Goal: Information Seeking & Learning: Learn about a topic

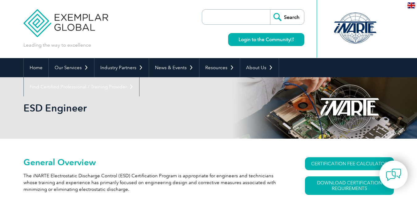
scroll to position [173, 0]
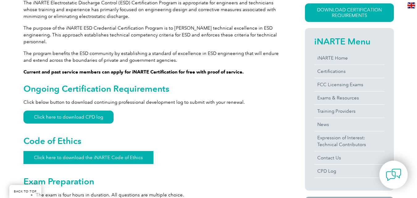
click at [109, 151] on link "Click here to download the iNARTE Code of Ethics" at bounding box center [88, 157] width 130 height 13
click at [86, 111] on link "Click here to download CPD log" at bounding box center [68, 117] width 90 height 13
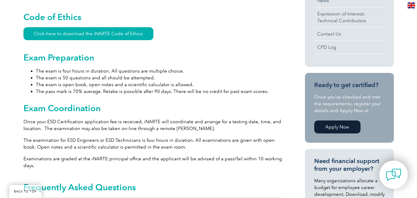
scroll to position [300, 0]
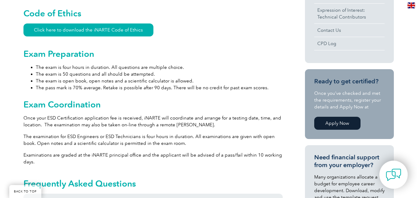
click at [42, 64] on li "The exam is four hours in duration. All questions are multiple choice." at bounding box center [159, 67] width 247 height 7
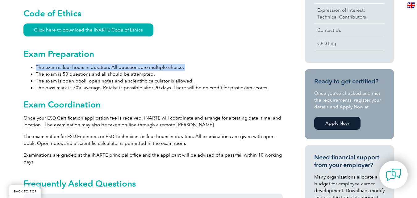
click at [42, 64] on li "The exam is four hours in duration. All questions are multiple choice." at bounding box center [159, 67] width 247 height 7
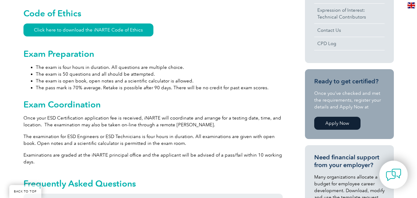
click at [46, 71] on li "The exam is 50 questions and all should be attempted." at bounding box center [159, 74] width 247 height 7
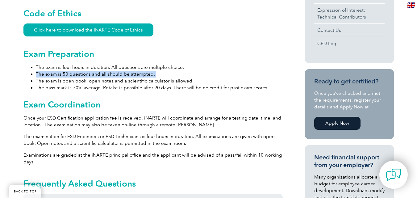
click at [46, 71] on li "The exam is 50 questions and all should be attempted." at bounding box center [159, 74] width 247 height 7
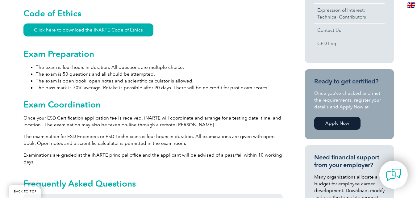
click at [50, 77] on li "The exam is open book, open notes and a scientific calculator is allowed." at bounding box center [159, 80] width 247 height 7
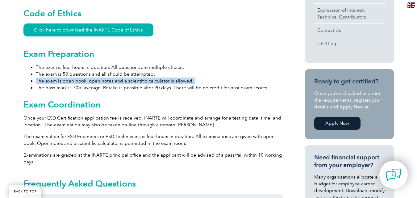
click at [50, 77] on li "The exam is open book, open notes and a scientific calculator is allowed." at bounding box center [159, 80] width 247 height 7
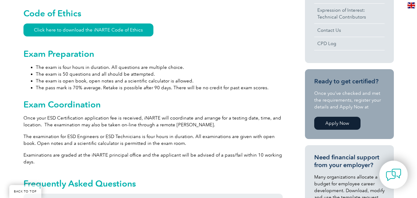
click at [53, 84] on li "The pass mark is 70% average. Retake is possible after 90 days. There will be n…" at bounding box center [159, 87] width 247 height 7
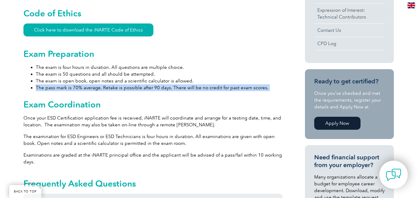
click at [53, 84] on li "The pass mark is 70% average. Retake is possible after 90 days. There will be n…" at bounding box center [159, 87] width 247 height 7
click at [68, 84] on li "The pass mark is 70% average. Retake is possible after 90 days. There will be n…" at bounding box center [159, 87] width 247 height 7
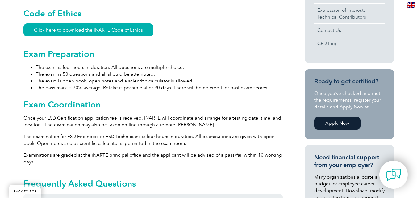
click at [100, 99] on h2 "Exam Coordination" at bounding box center [152, 104] width 259 height 10
click at [119, 84] on li "The pass mark is 70% average. Retake is possible after 90 days. There will be n…" at bounding box center [159, 87] width 247 height 7
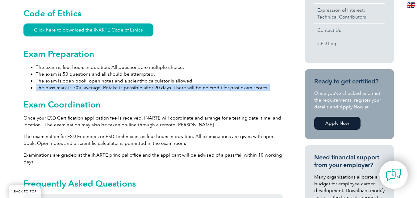
click at [119, 84] on li "The pass mark is 70% average. Retake is possible after 90 days. There will be n…" at bounding box center [159, 87] width 247 height 7
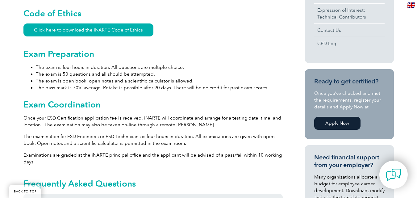
click at [137, 99] on h2 "Exam Coordination" at bounding box center [152, 104] width 259 height 10
click at [130, 115] on p "Once your ESD Certification application fee is received, iNARTE will coordinate…" at bounding box center [152, 122] width 259 height 14
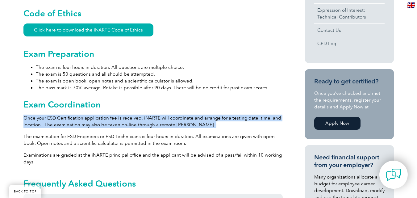
click at [130, 115] on p "Once your ESD Certification application fee is received, iNARTE will coordinate…" at bounding box center [152, 122] width 259 height 14
click at [129, 115] on p "Once your ESD Certification application fee is received, iNARTE will coordinate…" at bounding box center [152, 122] width 259 height 14
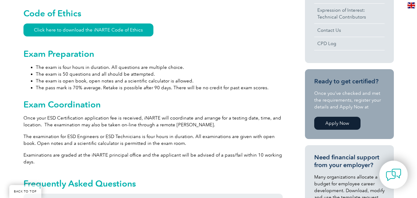
click at [203, 152] on p "Examinations are graded at the iNARTE principal office and the applicant will b…" at bounding box center [152, 159] width 259 height 14
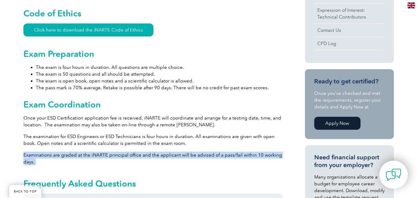
click at [203, 152] on p "Examinations are graded at the iNARTE principal office and the applicant will b…" at bounding box center [152, 159] width 259 height 14
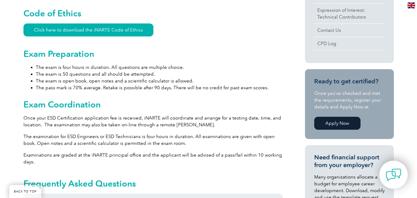
click at [213, 125] on div "General Overview The iNARTE Electrostatic Discharge Control (ESD) Certification…" at bounding box center [152, 129] width 259 height 545
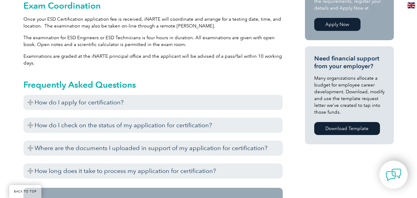
scroll to position [416, 0]
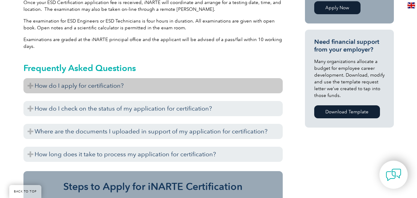
click at [255, 81] on h3 "How do I apply for certification?" at bounding box center [152, 85] width 259 height 15
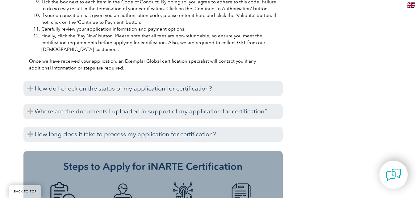
scroll to position [704, 0]
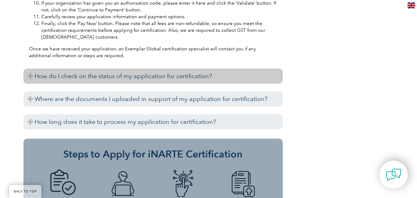
click at [243, 69] on h3 "How do I check on the status of my application for certification?" at bounding box center [152, 76] width 259 height 15
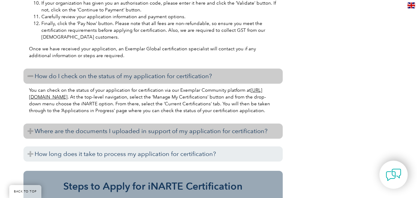
click at [249, 129] on h3 "Where are the documents I uploaded in support of my application for certificati…" at bounding box center [152, 130] width 259 height 15
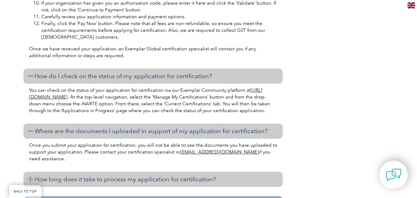
click at [241, 172] on h3 "How long does it take to process my application for certification?" at bounding box center [152, 179] width 259 height 15
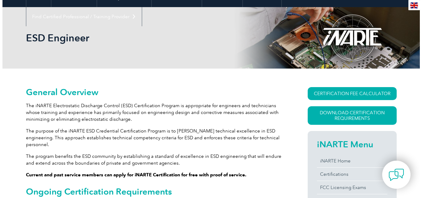
scroll to position [12, 0]
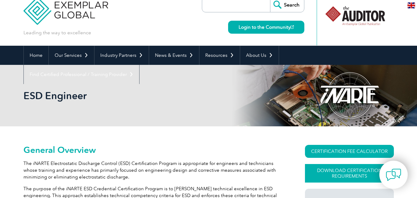
click at [348, 175] on link "Download Certification Requirements" at bounding box center [349, 173] width 89 height 19
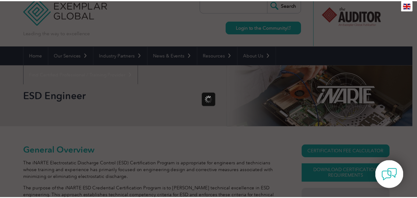
scroll to position [0, 0]
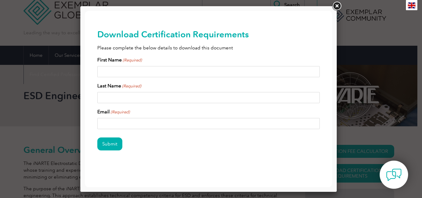
click at [336, 5] on link at bounding box center [336, 6] width 11 height 11
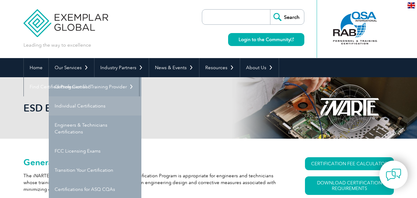
click at [88, 106] on link "Individual Certifications" at bounding box center [95, 105] width 93 height 19
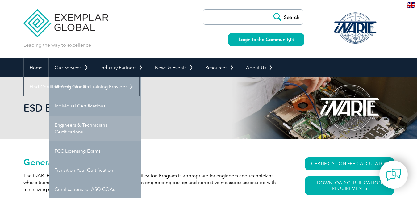
click at [96, 127] on link "Engineers & Technicians Certifications" at bounding box center [95, 128] width 93 height 26
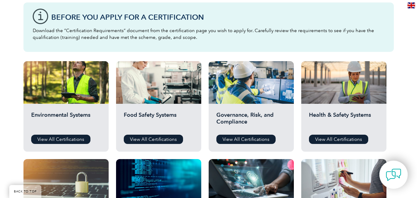
scroll to position [115, 0]
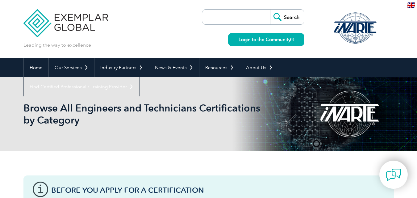
scroll to position [173, 0]
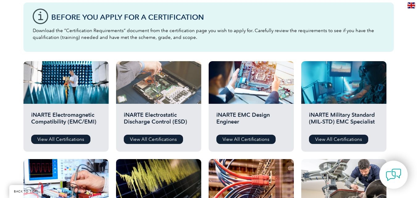
click at [156, 97] on div at bounding box center [158, 82] width 85 height 43
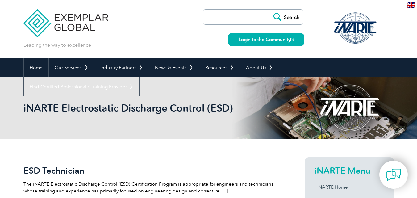
scroll to position [173, 0]
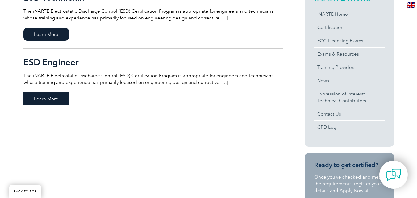
click at [45, 94] on span "Learn More" at bounding box center [45, 98] width 45 height 13
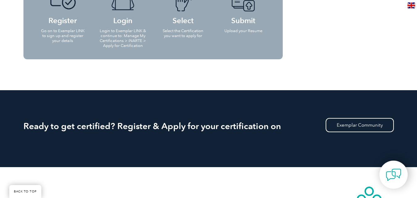
scroll to position [692, 0]
